Goal: Check status

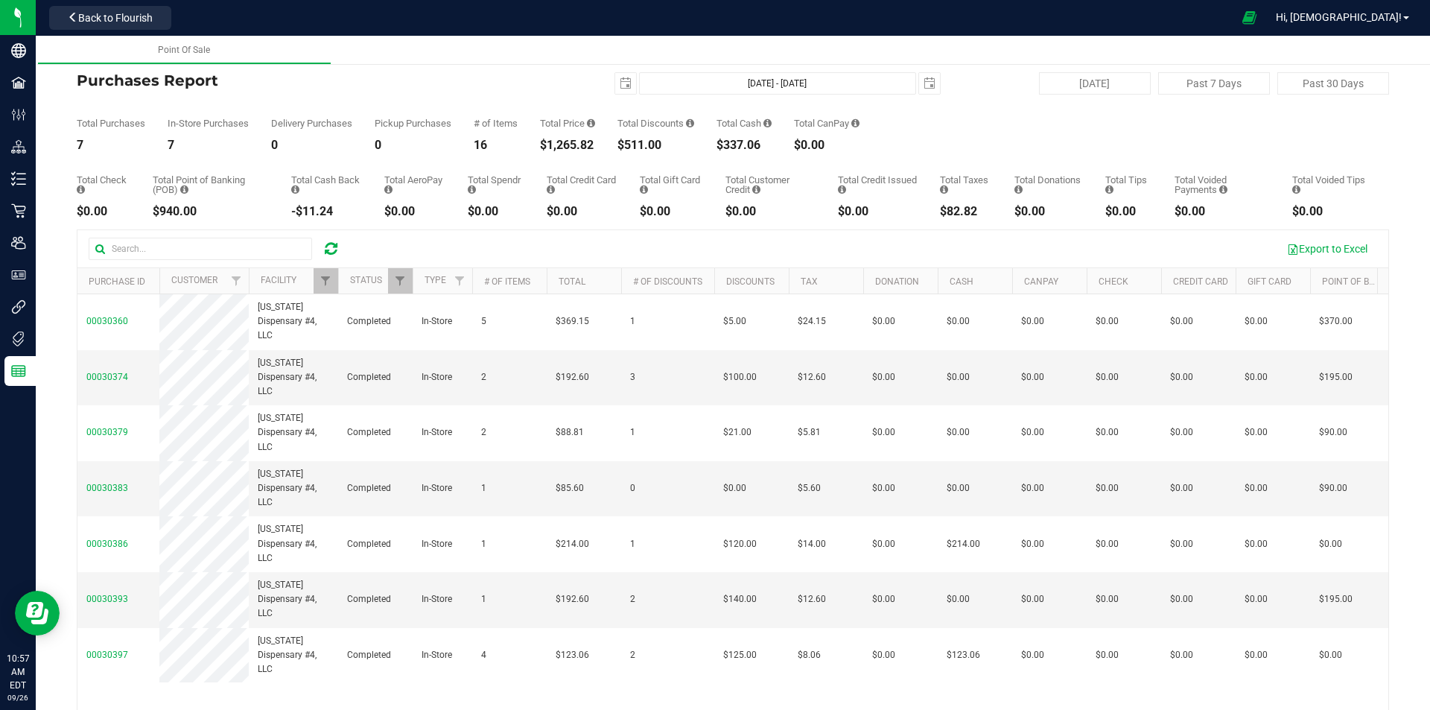
click at [332, 247] on icon at bounding box center [331, 248] width 13 height 15
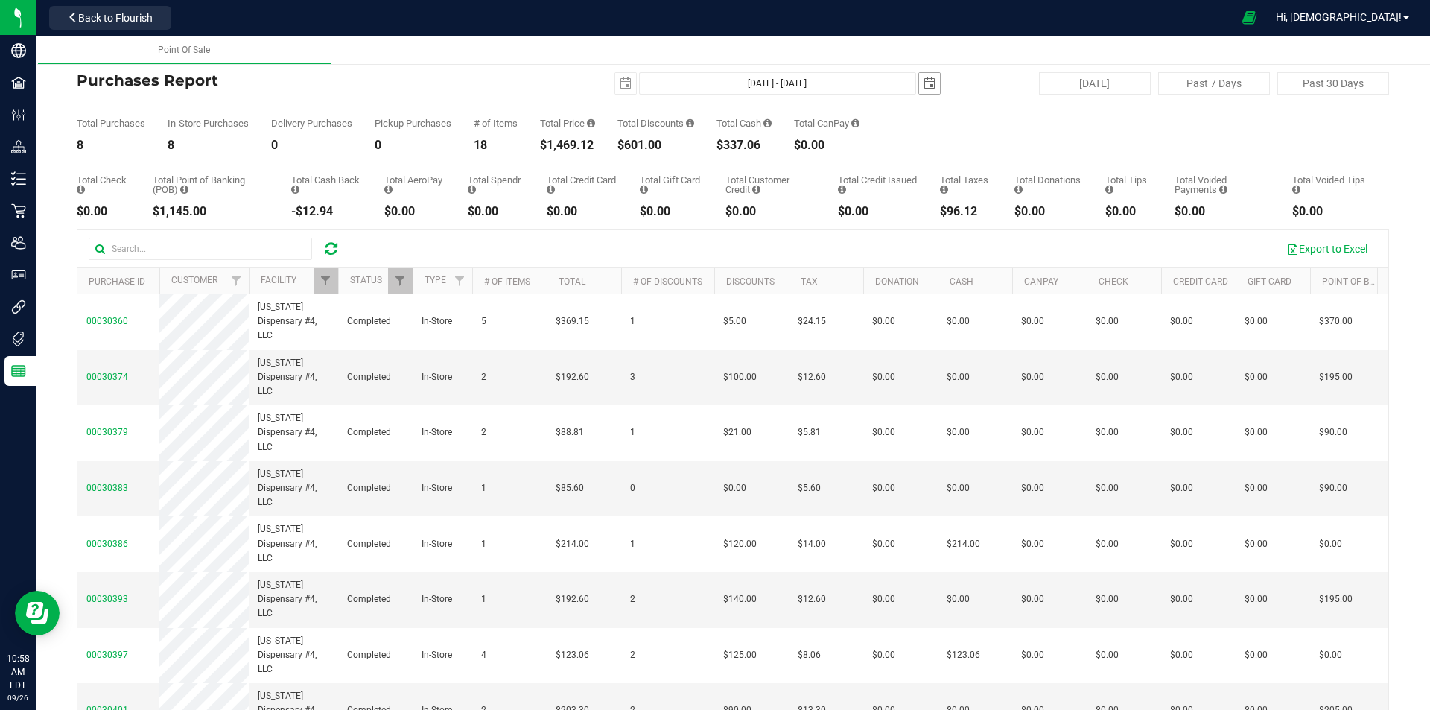
click at [923, 86] on span "select" at bounding box center [929, 83] width 12 height 12
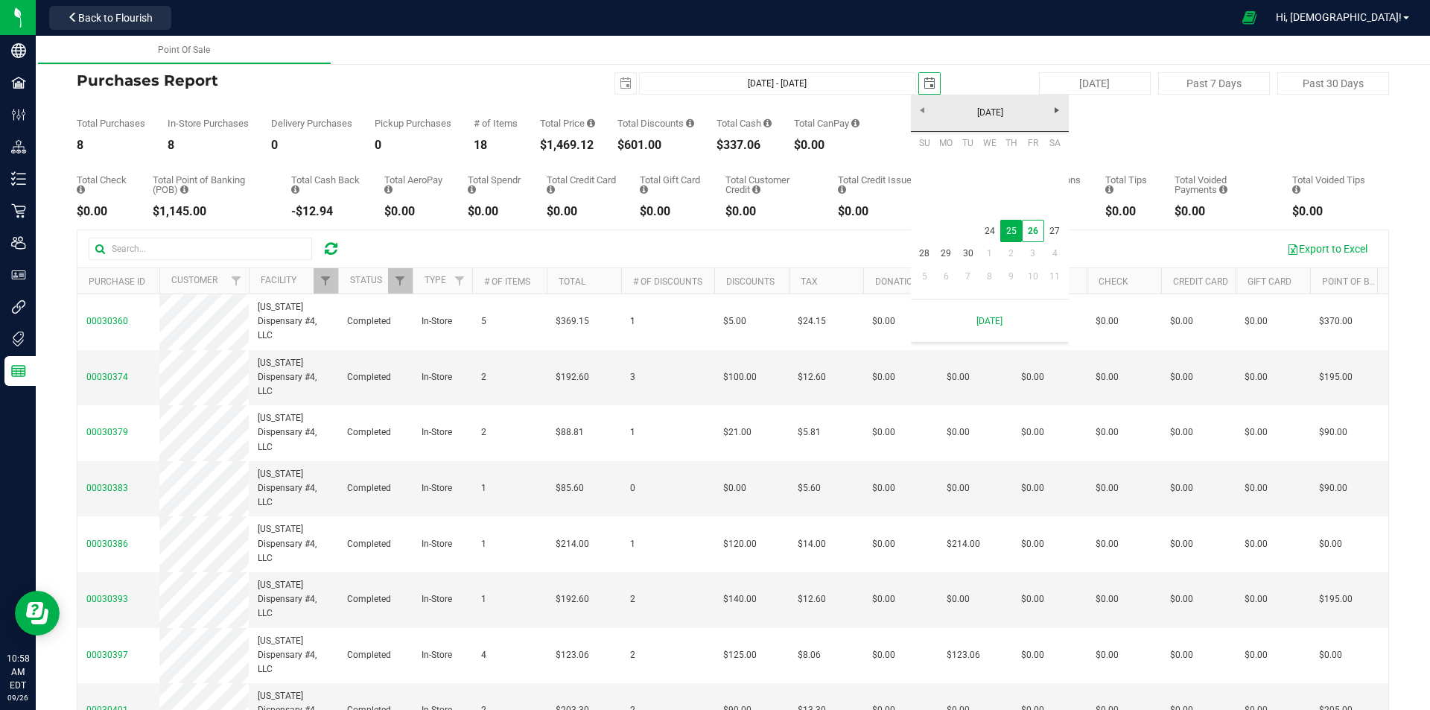
scroll to position [0, 37]
click at [1030, 230] on link "26" at bounding box center [1033, 231] width 22 height 23
type input "[DATE] - [DATE]"
type input "[DATE]"
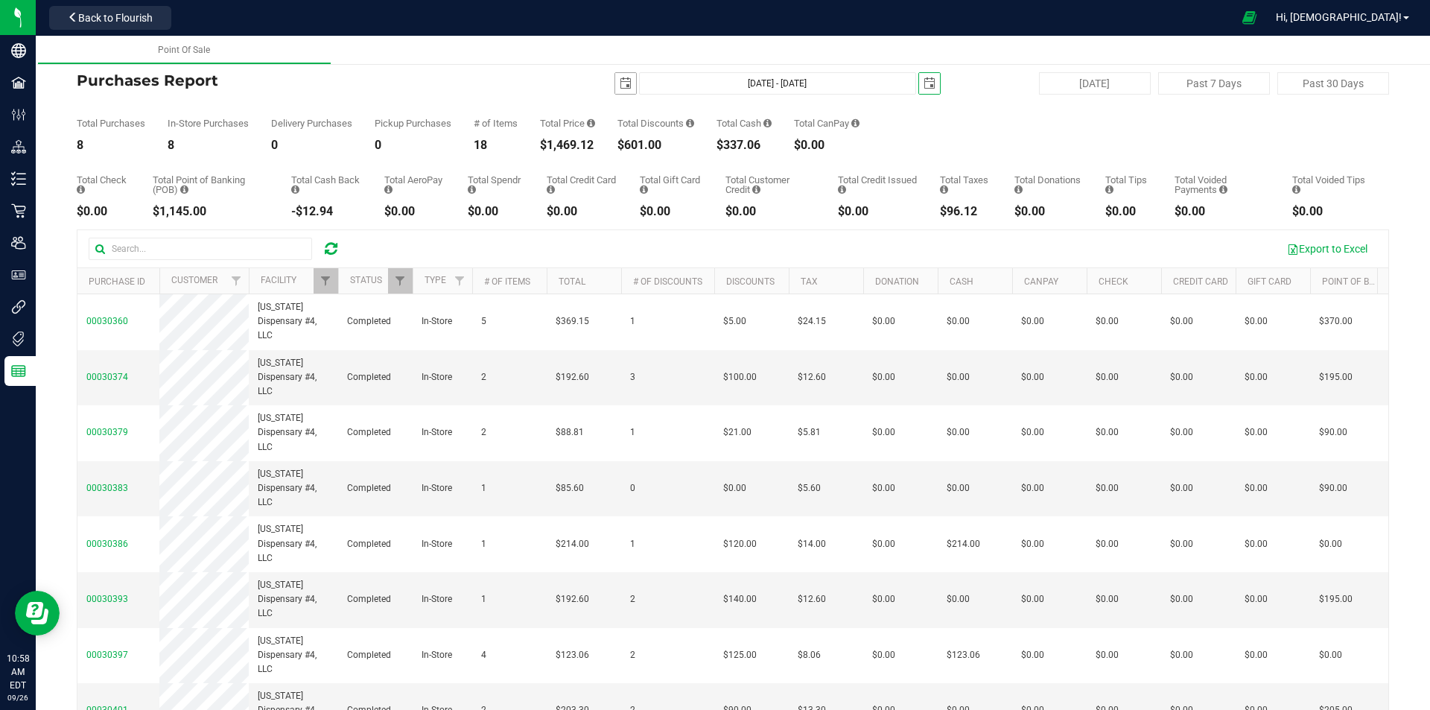
click at [620, 77] on span "select" at bounding box center [626, 83] width 12 height 12
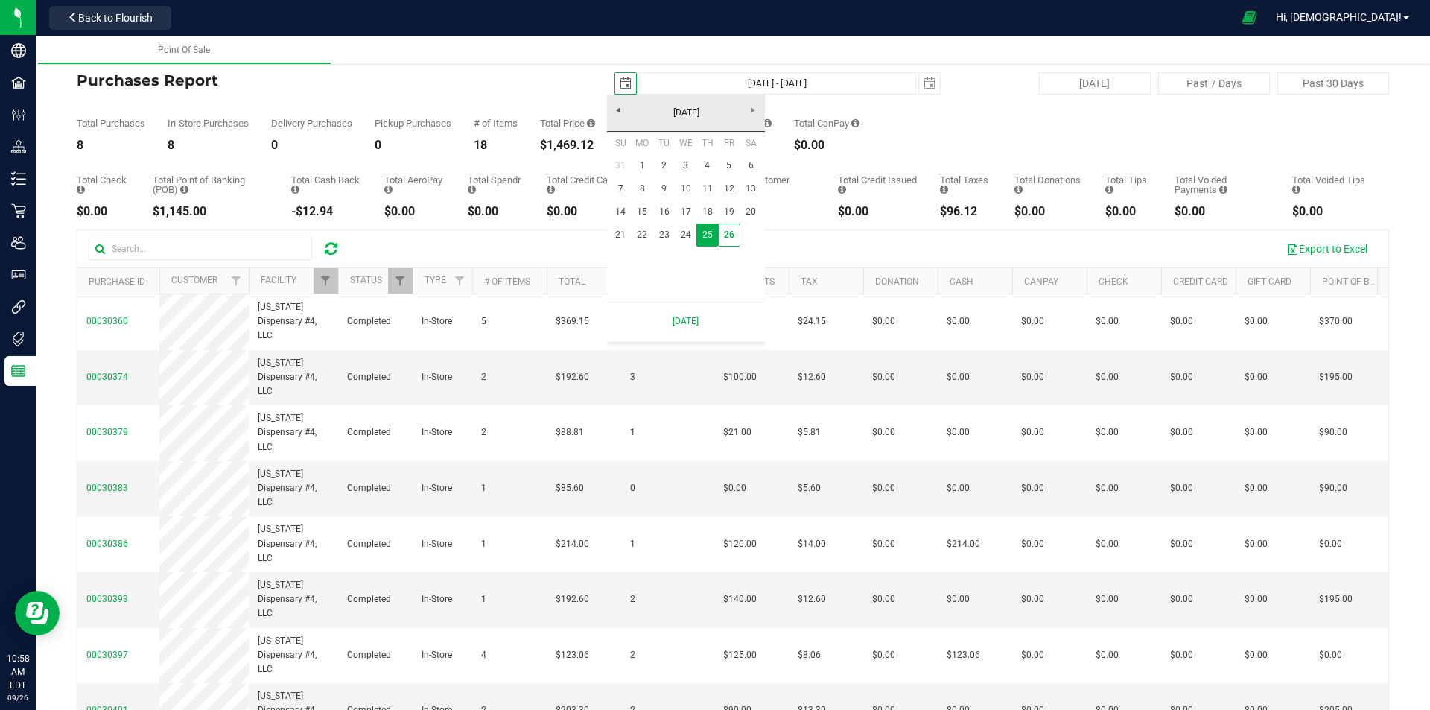
scroll to position [0, 37]
click at [725, 241] on link "26" at bounding box center [729, 234] width 22 height 23
type input "[DATE] - [DATE]"
type input "[DATE]"
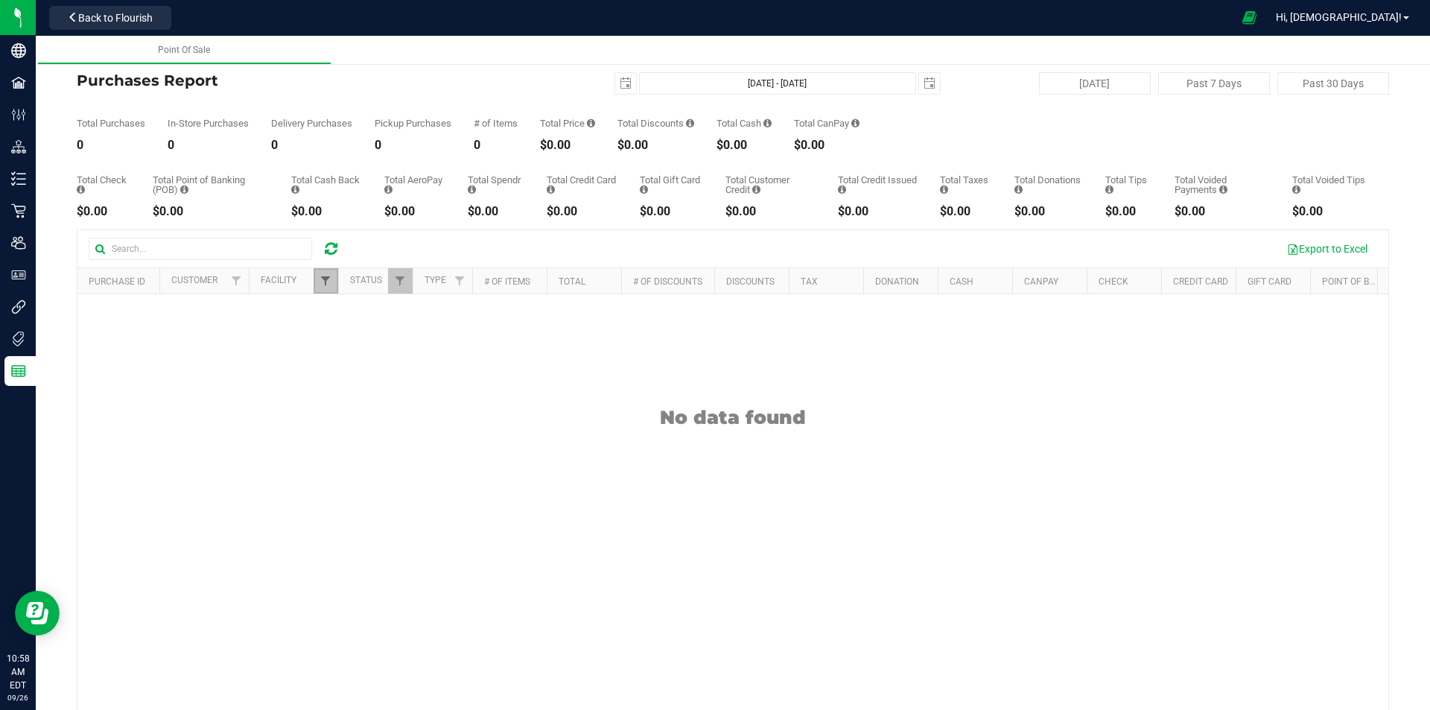
click at [330, 281] on span "Filter" at bounding box center [325, 281] width 12 height 12
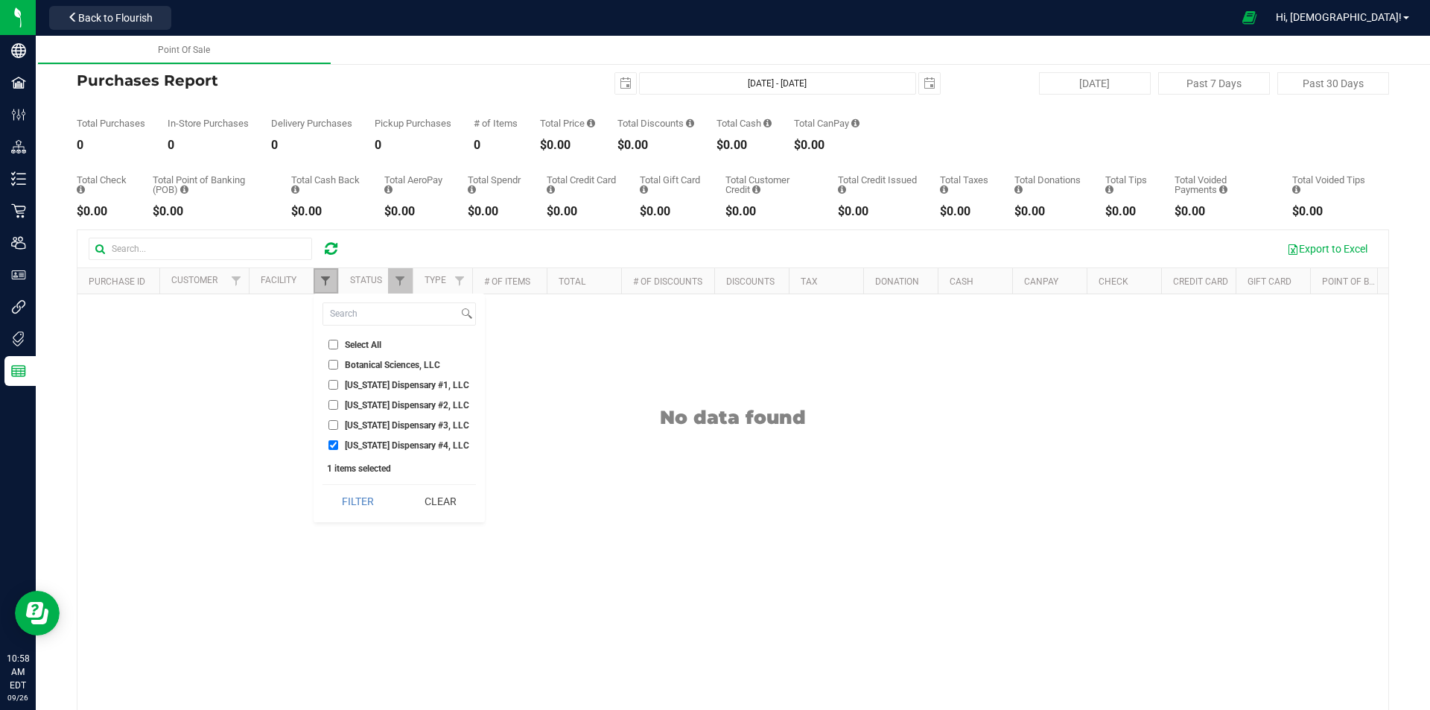
click at [330, 281] on span "Filter" at bounding box center [325, 281] width 12 height 12
